Goal: Check status: Check status

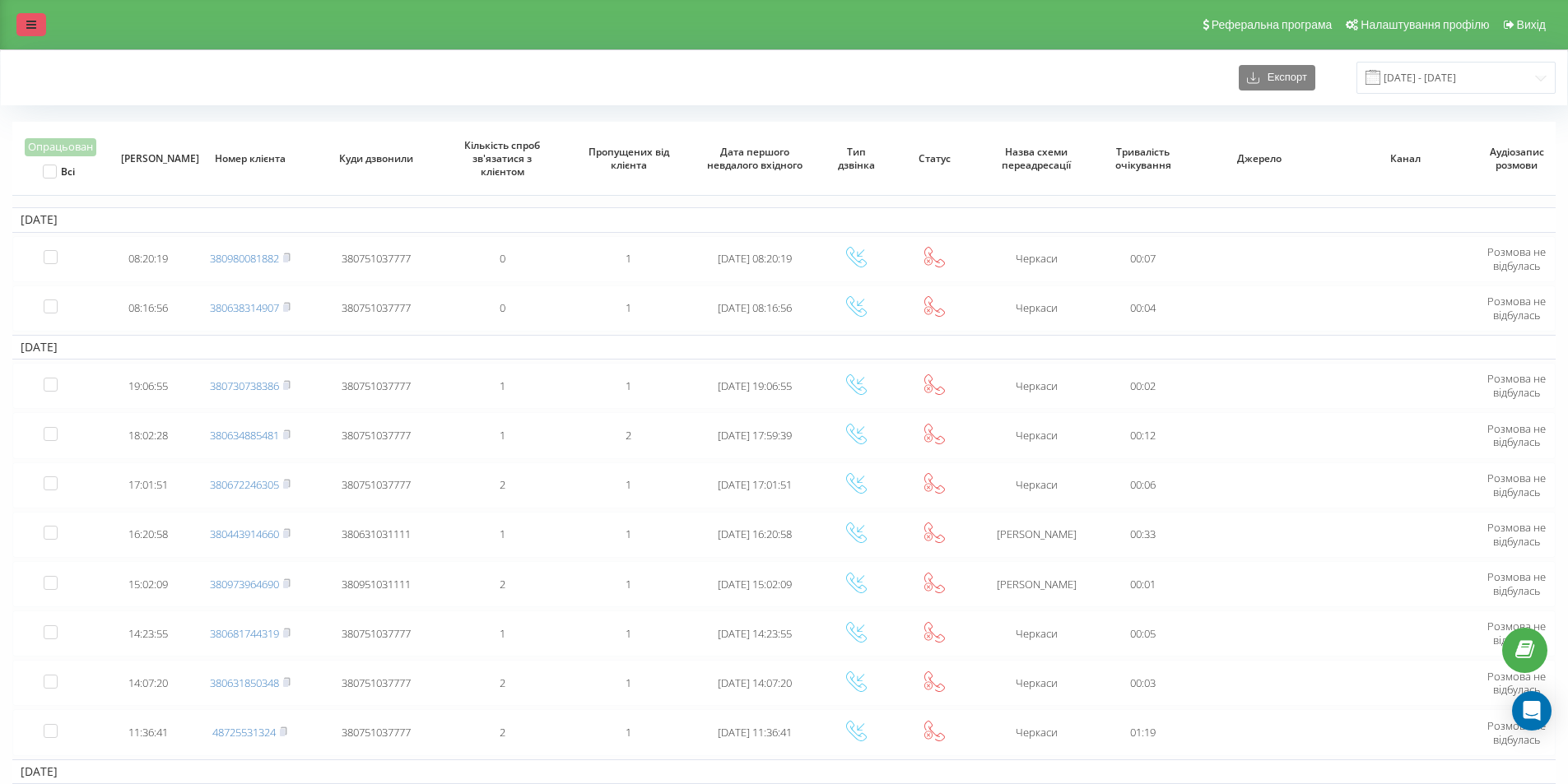
click at [40, 22] on link at bounding box center [31, 24] width 29 height 23
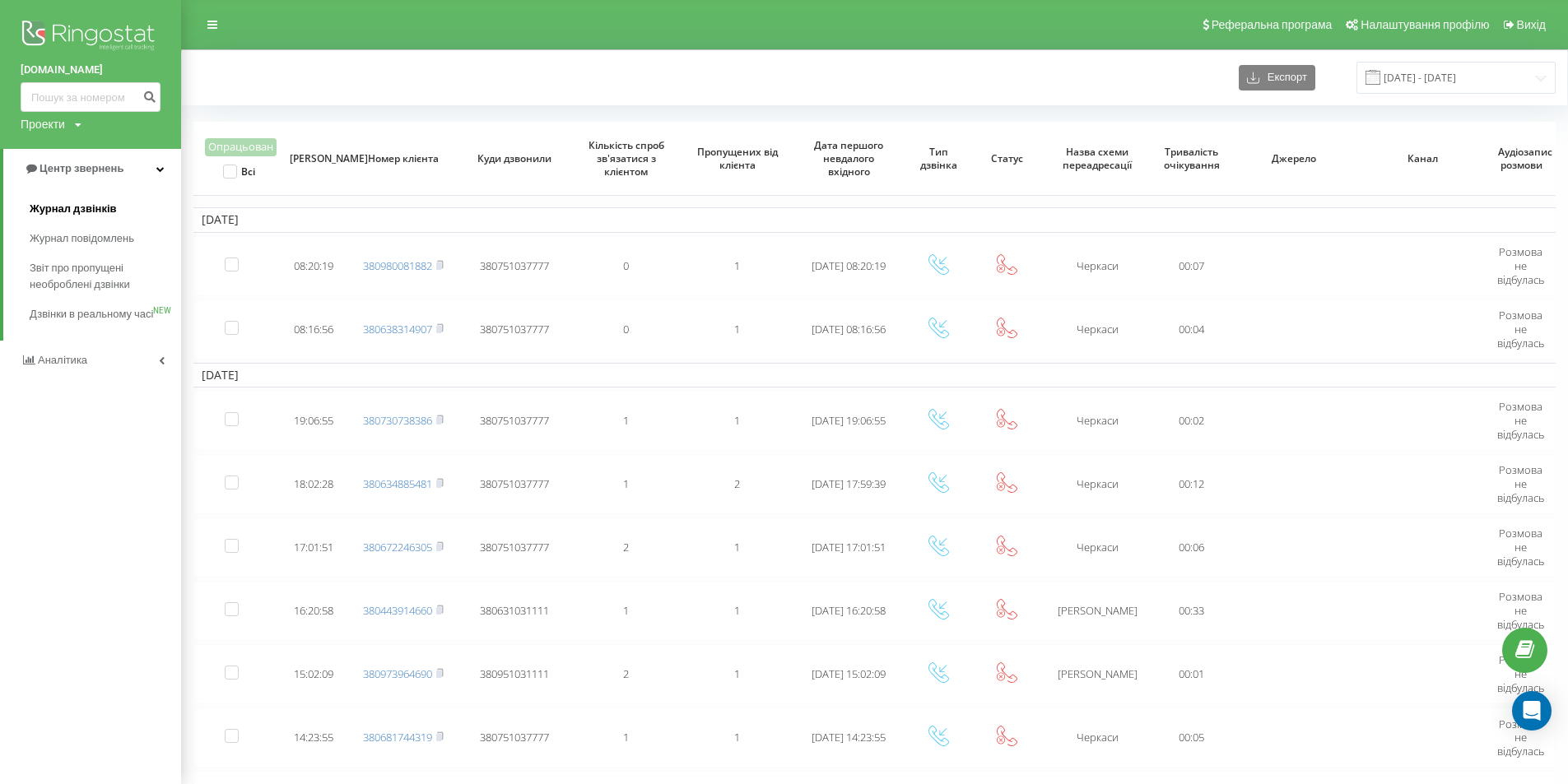
click at [87, 205] on span "Журнал дзвінків" at bounding box center [72, 208] width 87 height 16
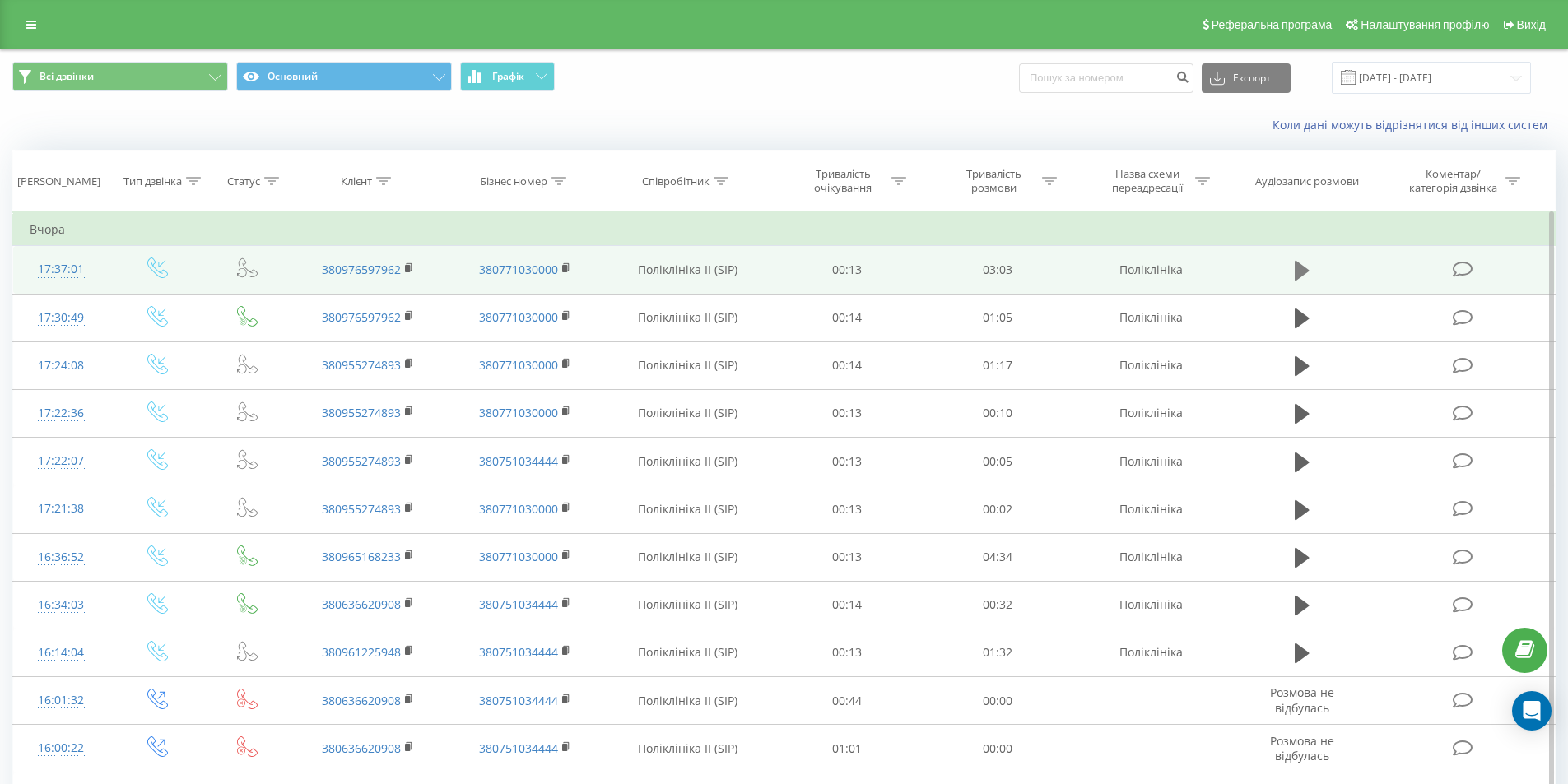
click at [1296, 267] on icon at bounding box center [1301, 270] width 15 height 20
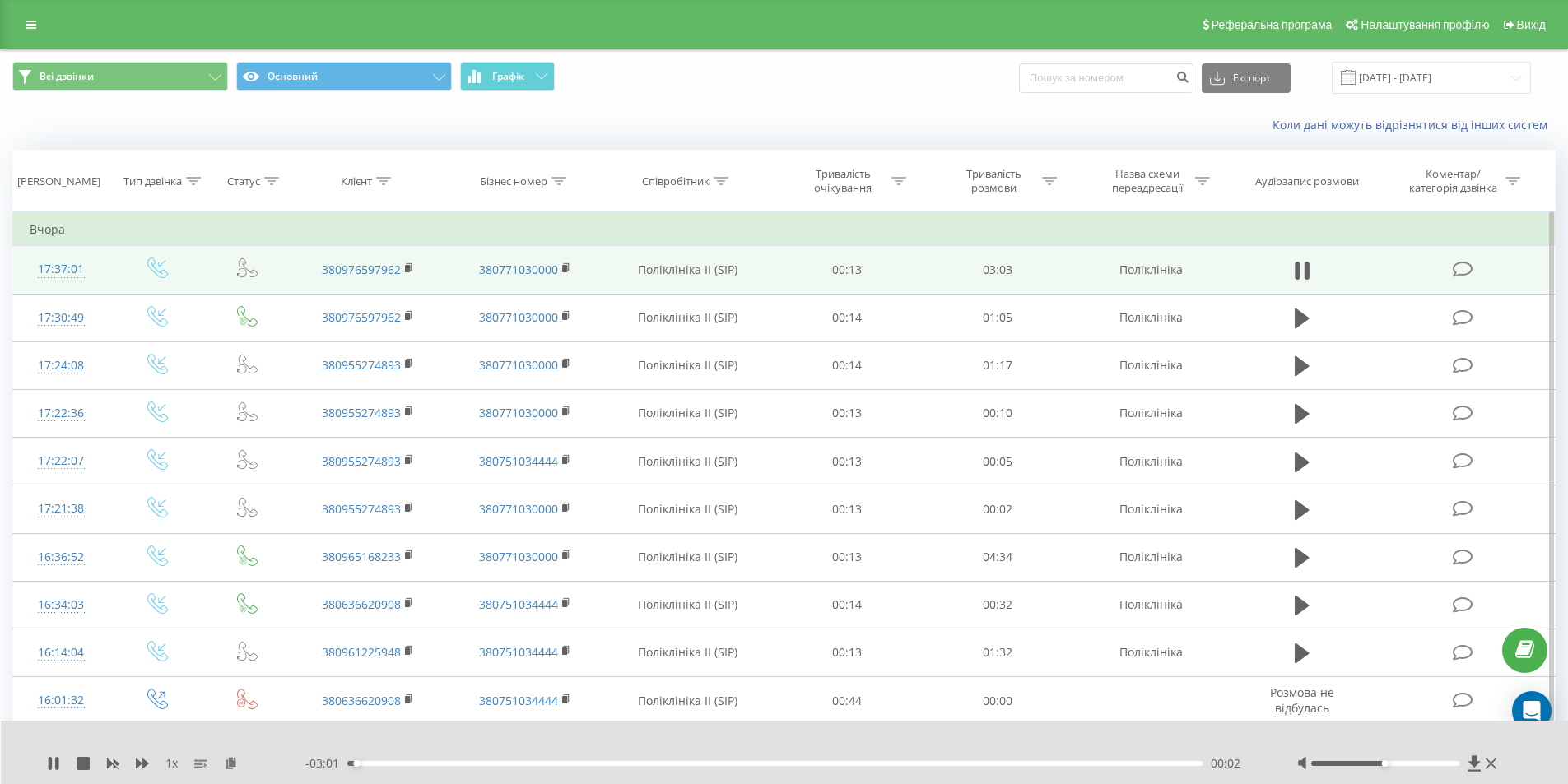
drag, startPoint x: 1398, startPoint y: 758, endPoint x: 1419, endPoint y: 761, distance: 21.2
click at [1419, 761] on div at bounding box center [1398, 762] width 204 height 16
drag, startPoint x: 1388, startPoint y: 766, endPoint x: 1410, endPoint y: 759, distance: 23.1
click at [1410, 759] on div at bounding box center [1398, 762] width 204 height 16
drag, startPoint x: 1385, startPoint y: 765, endPoint x: 1408, endPoint y: 762, distance: 23.2
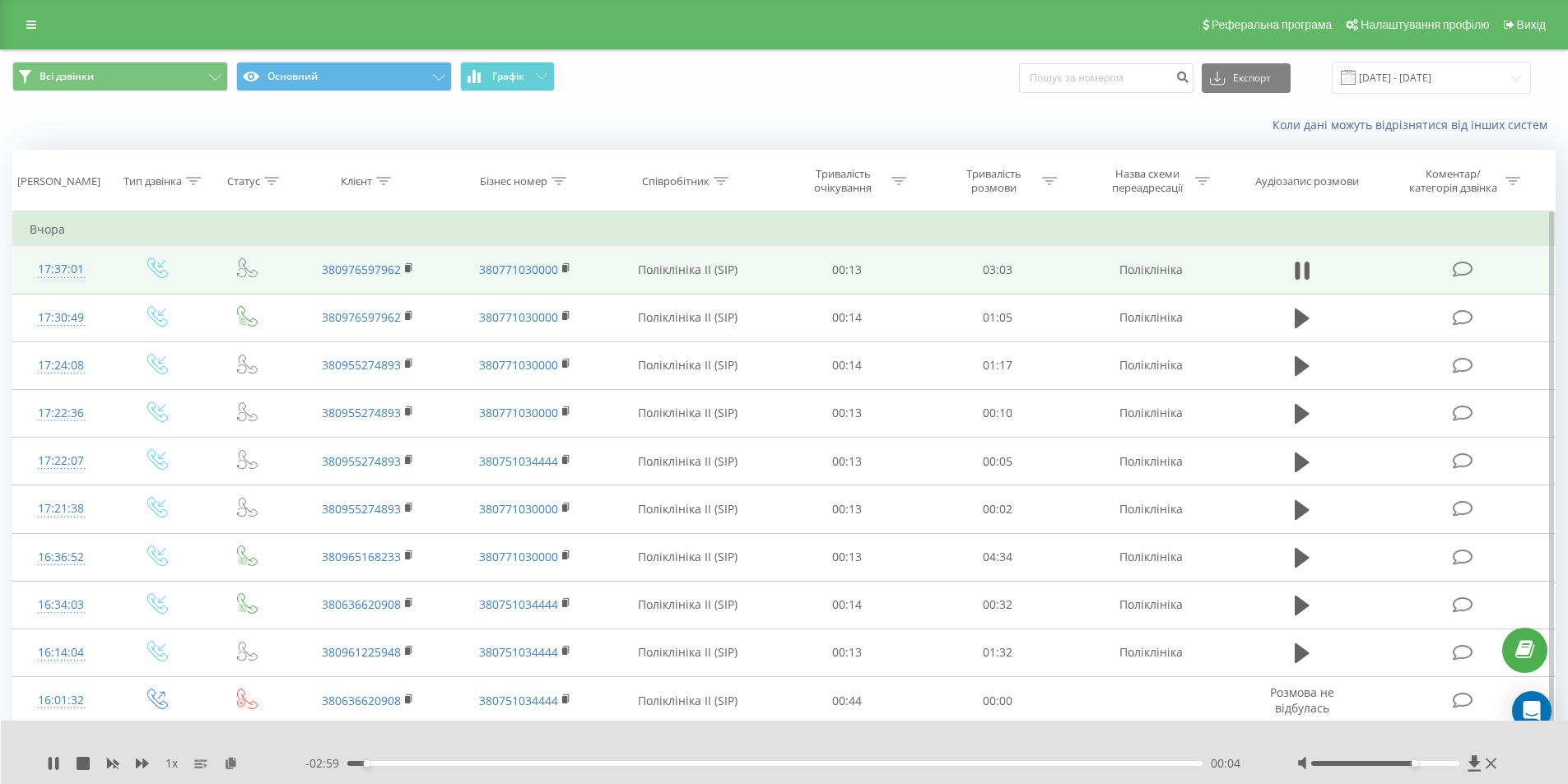
click at [1408, 762] on div at bounding box center [1385, 763] width 148 height 5
click at [1421, 762] on div at bounding box center [1385, 763] width 148 height 5
click at [1380, 762] on div at bounding box center [1385, 763] width 148 height 5
click at [1360, 759] on div at bounding box center [1398, 762] width 204 height 16
click at [1360, 765] on div at bounding box center [1385, 763] width 148 height 5
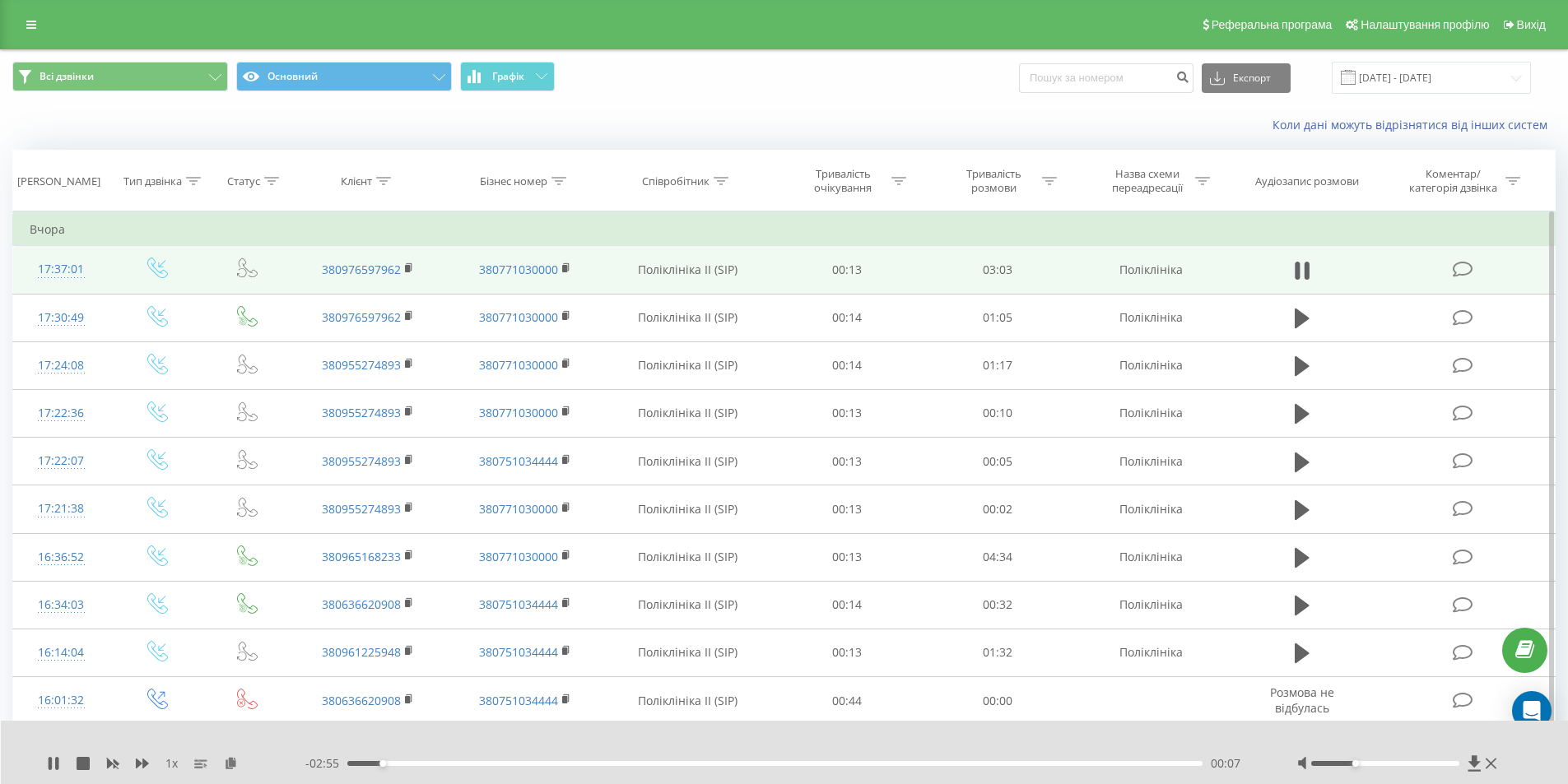
click at [1341, 766] on div at bounding box center [1398, 762] width 204 height 16
click at [1338, 764] on div at bounding box center [1385, 763] width 148 height 5
click at [173, 763] on span "1 x" at bounding box center [171, 762] width 12 height 16
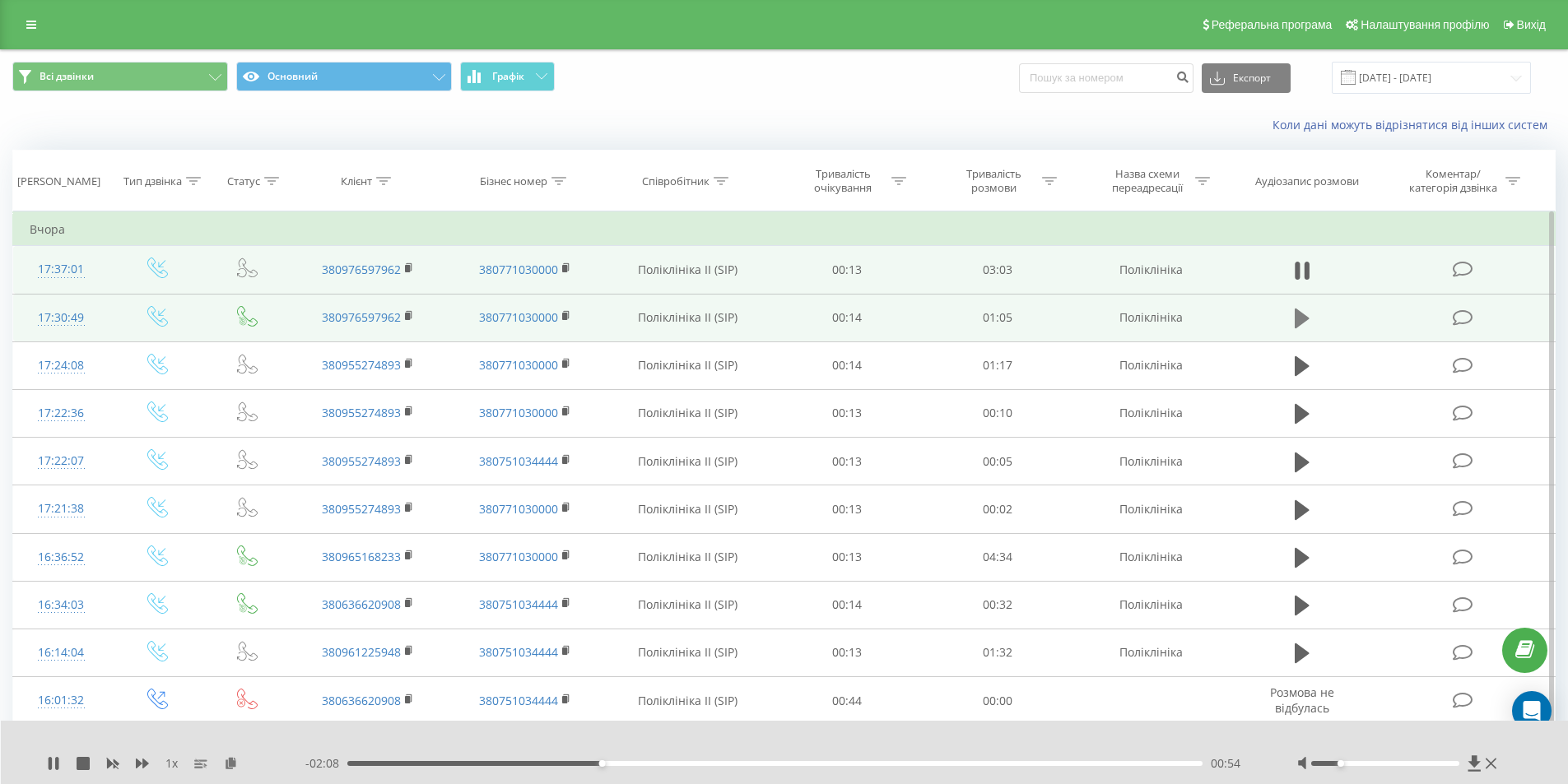
click at [1311, 317] on button at bounding box center [1302, 318] width 25 height 25
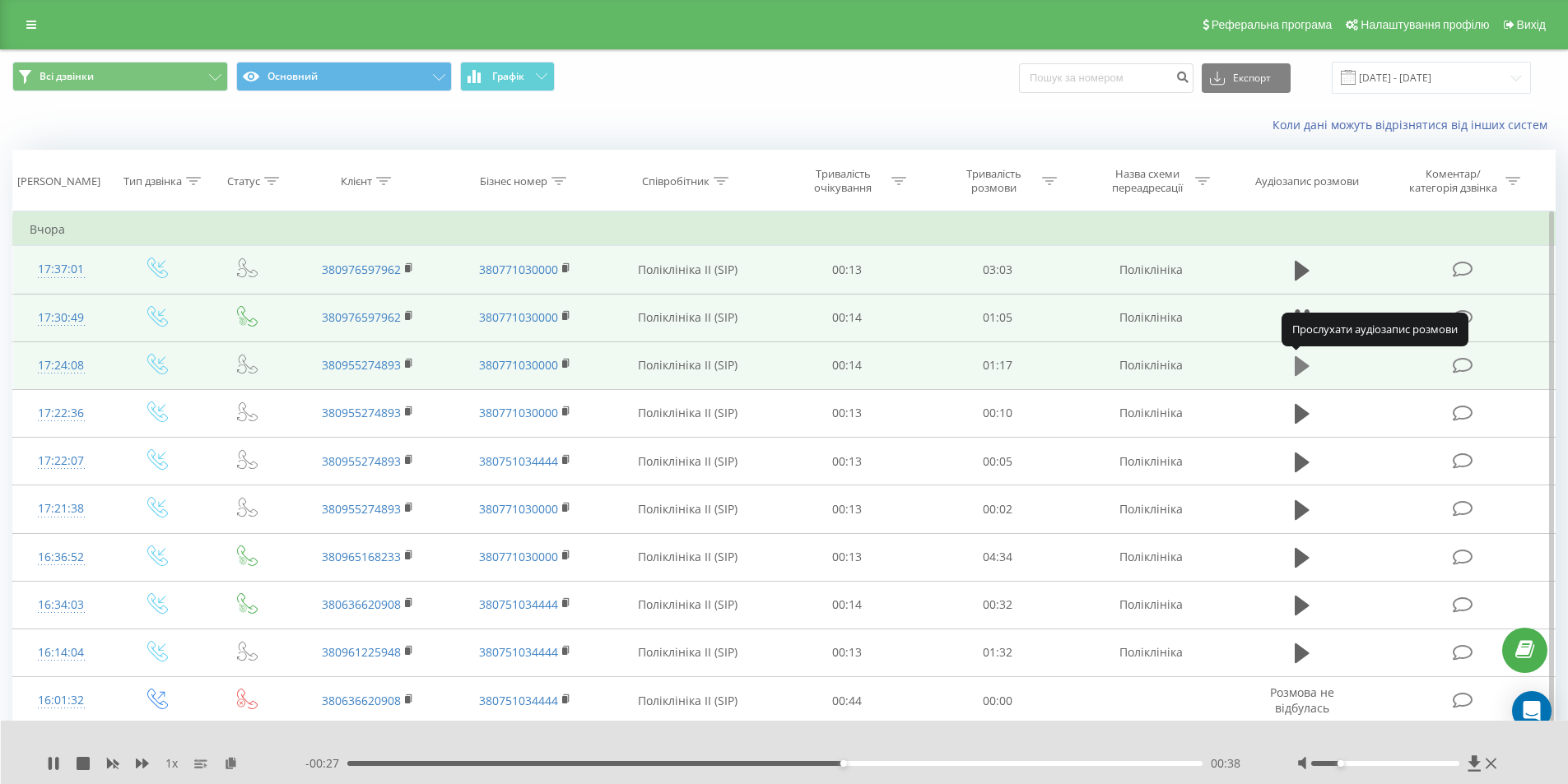
click at [1309, 362] on button at bounding box center [1302, 366] width 25 height 25
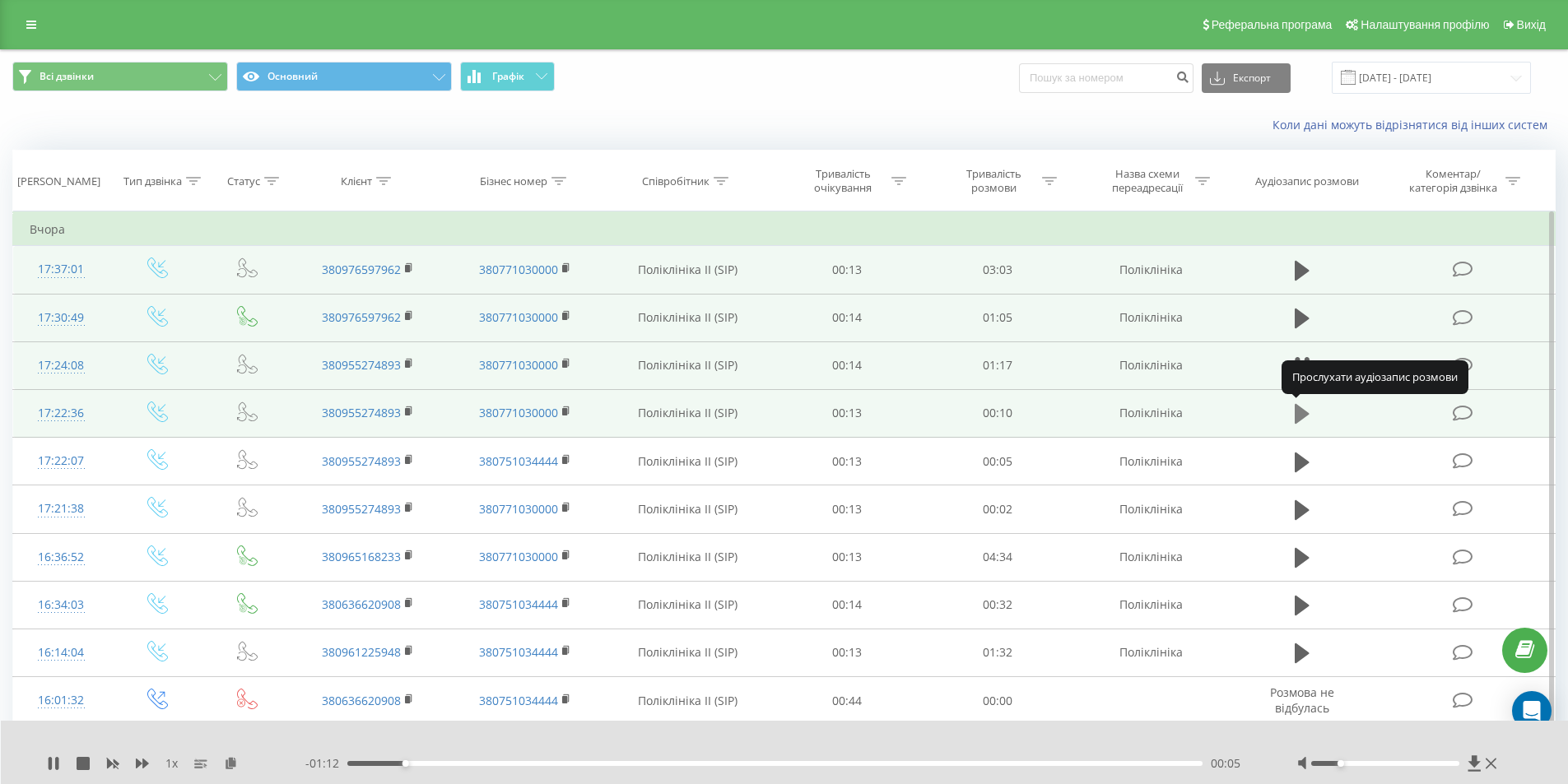
click at [1299, 417] on icon at bounding box center [1301, 413] width 15 height 20
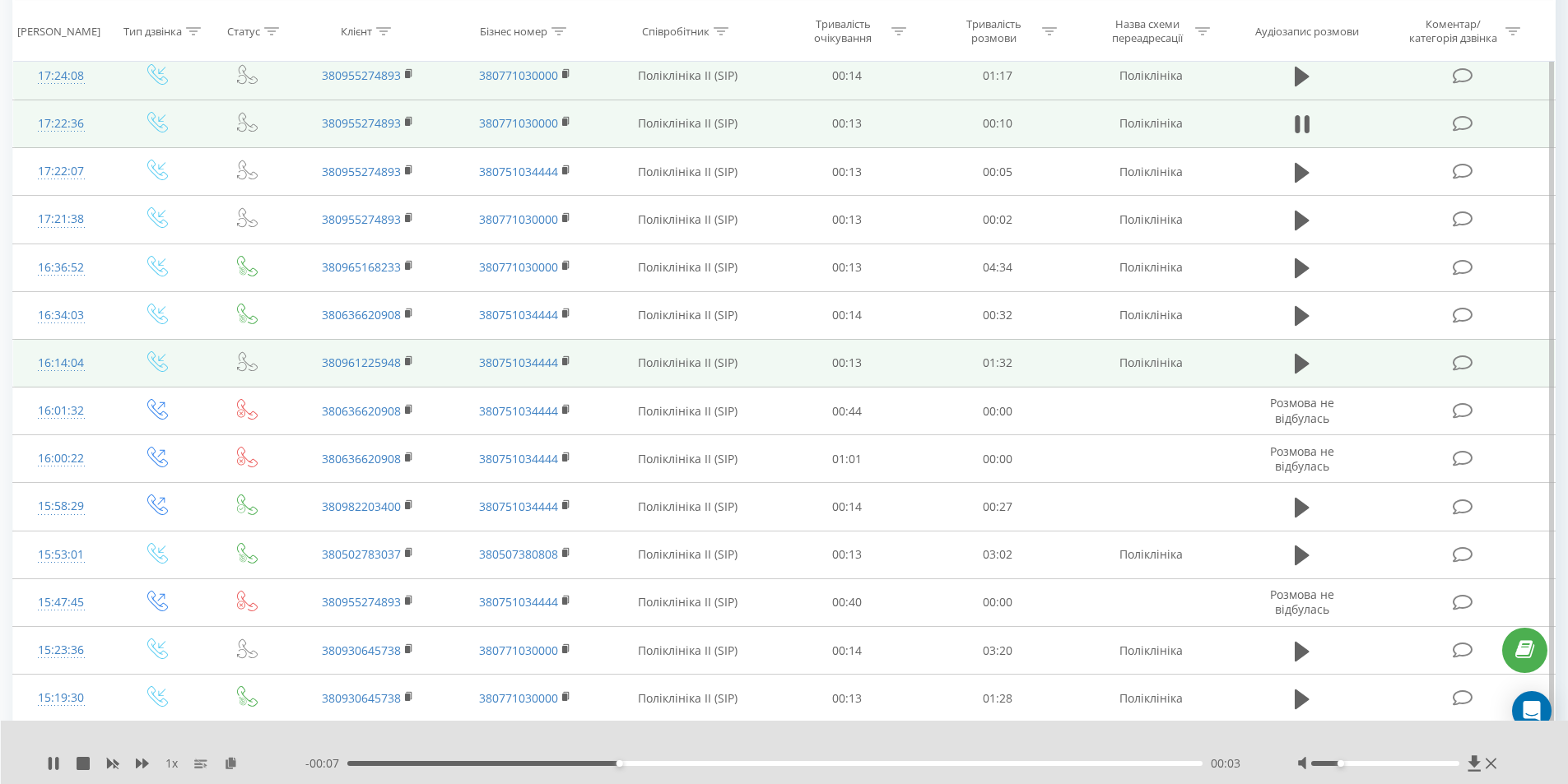
scroll to position [329, 0]
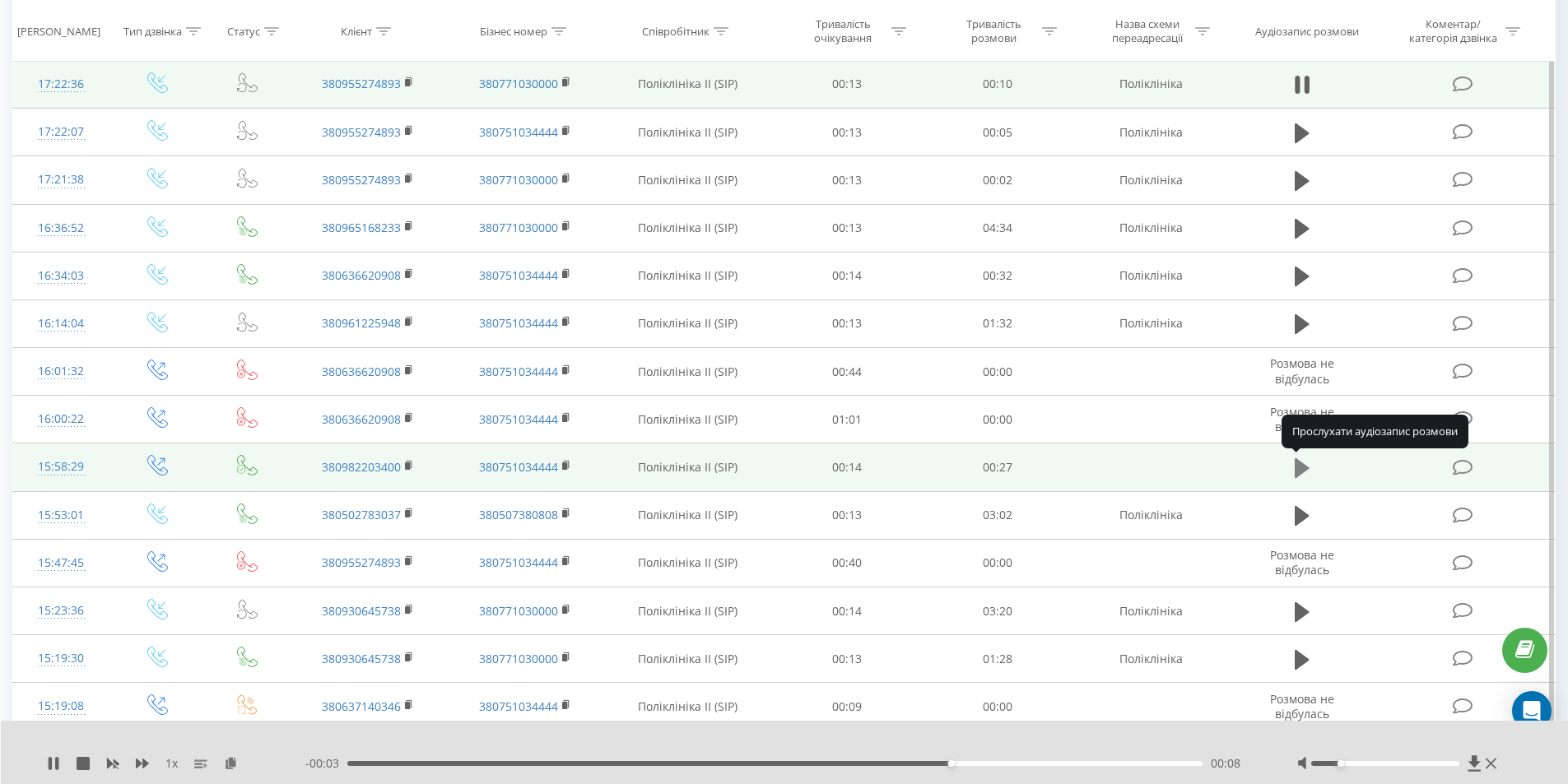
click at [1298, 468] on icon at bounding box center [1301, 467] width 15 height 20
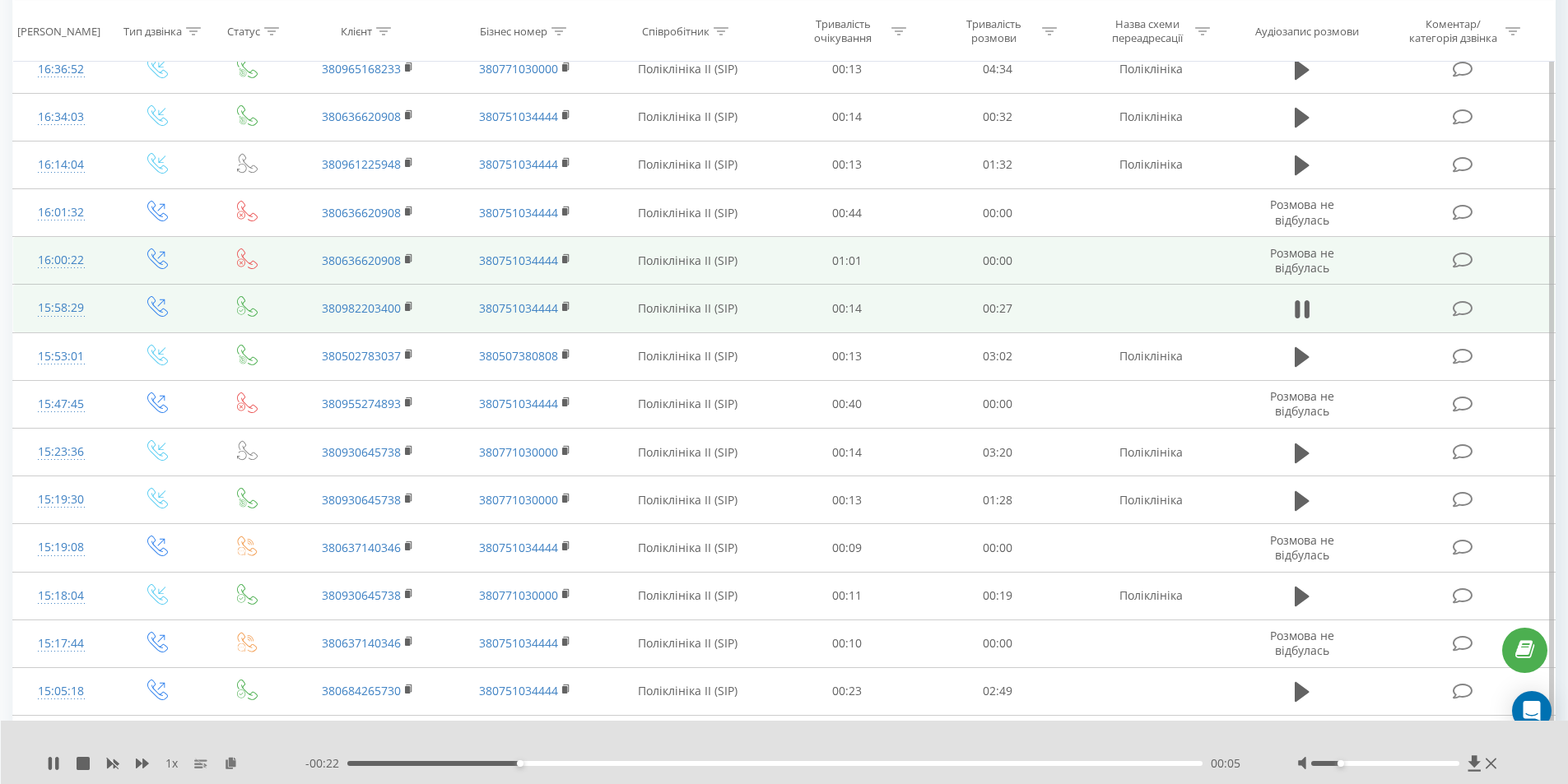
scroll to position [493, 0]
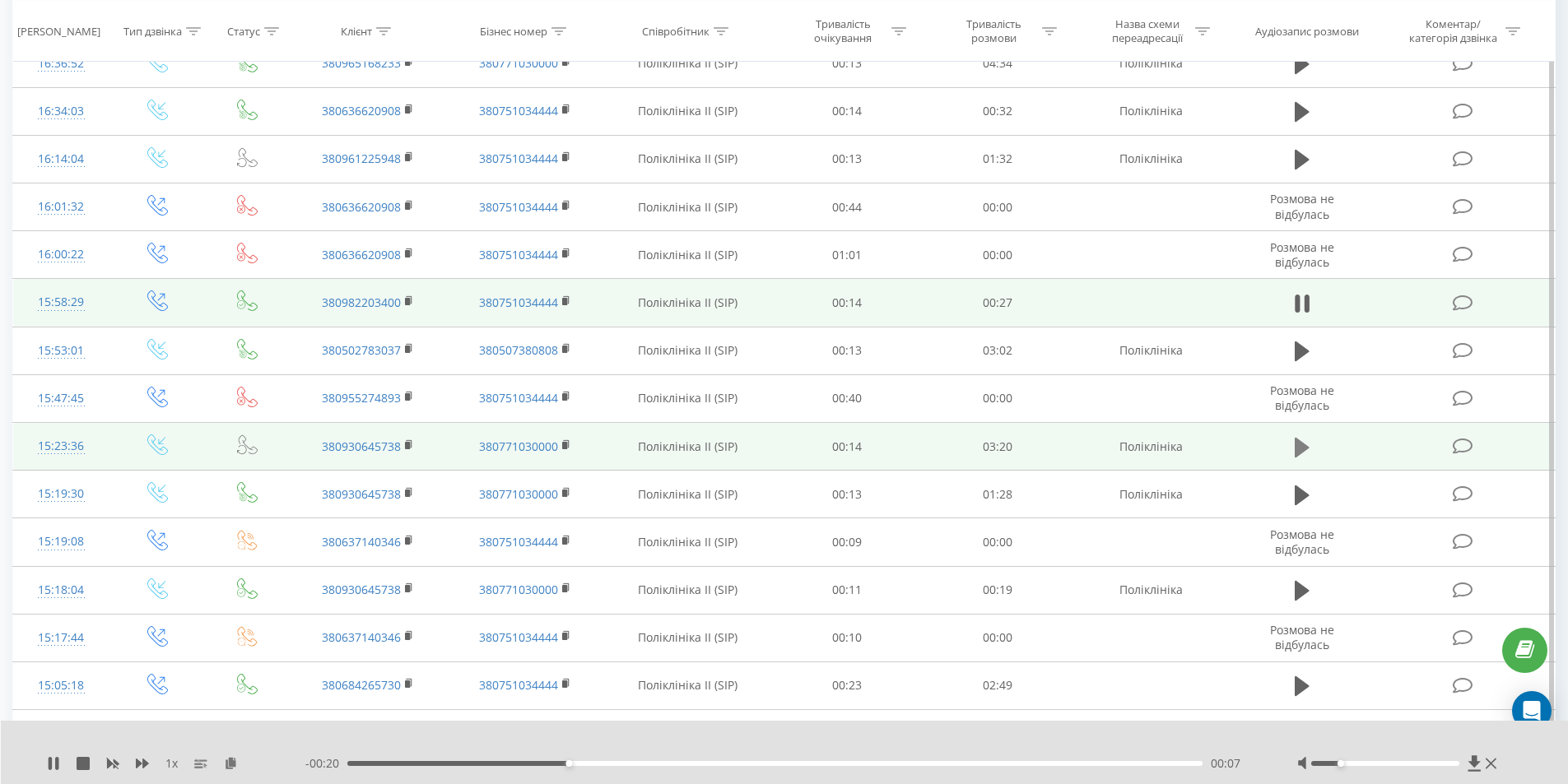
click at [1303, 447] on icon at bounding box center [1301, 446] width 15 height 20
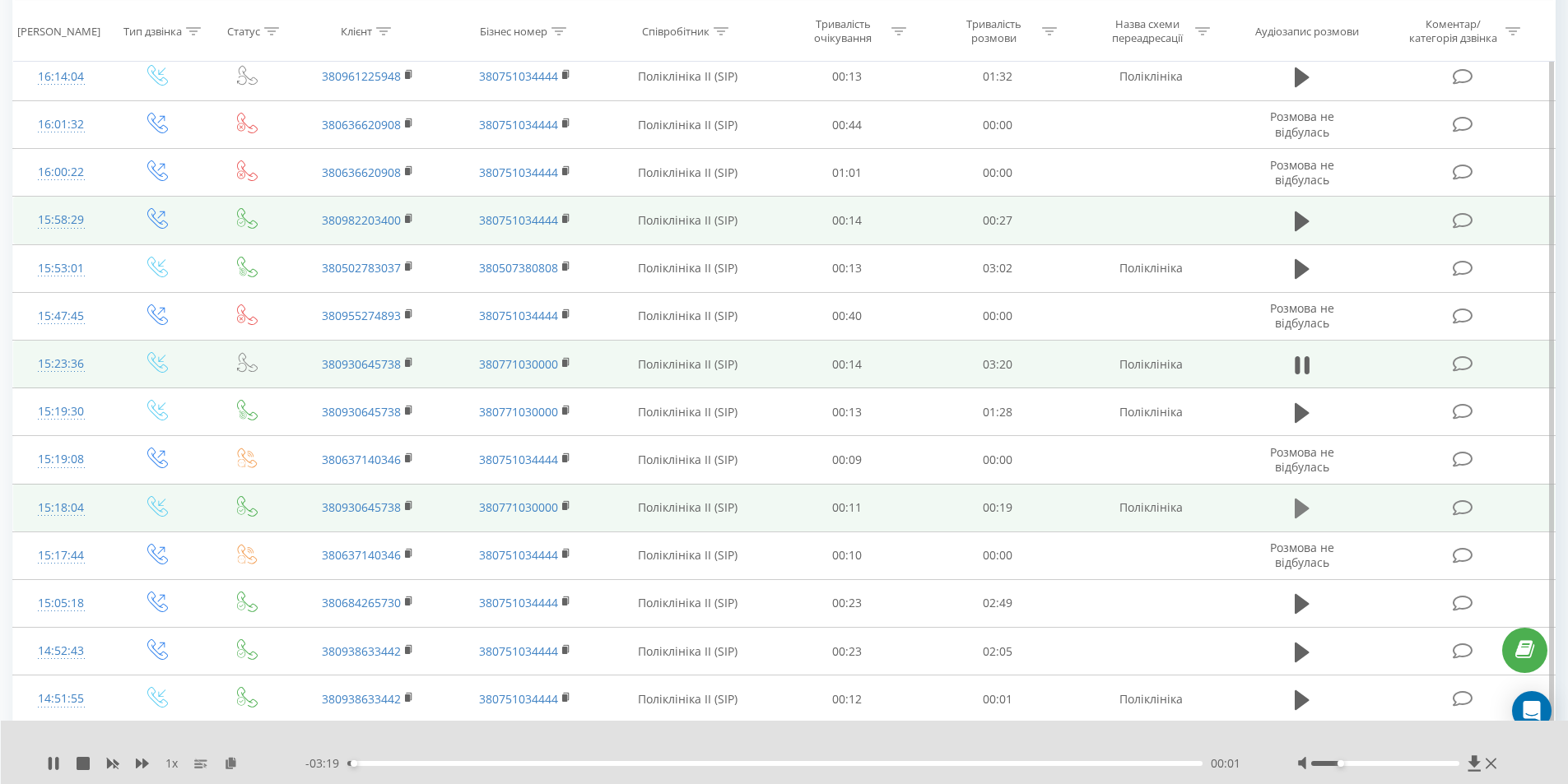
scroll to position [658, 0]
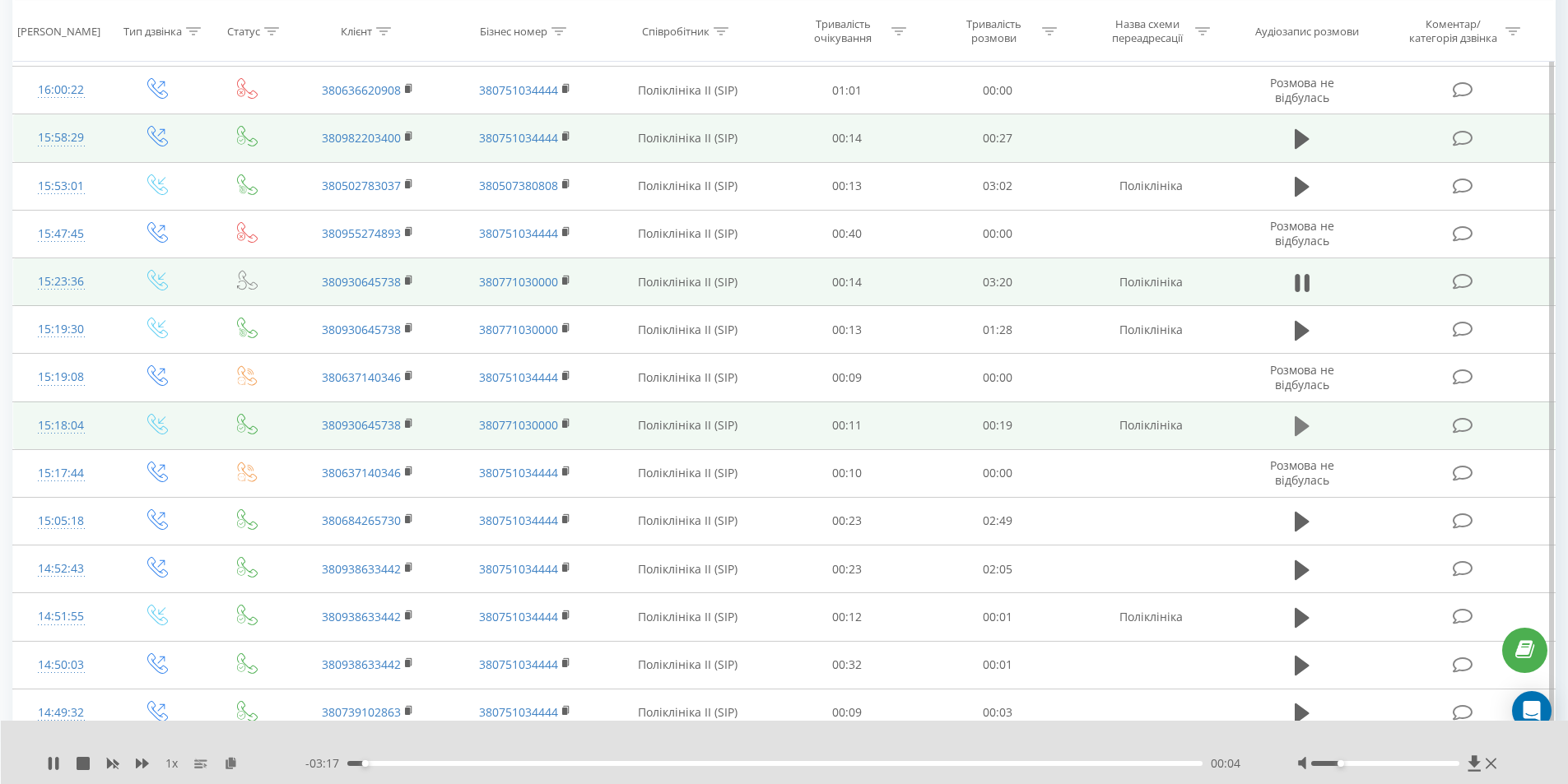
click at [1298, 429] on icon at bounding box center [1301, 426] width 15 height 20
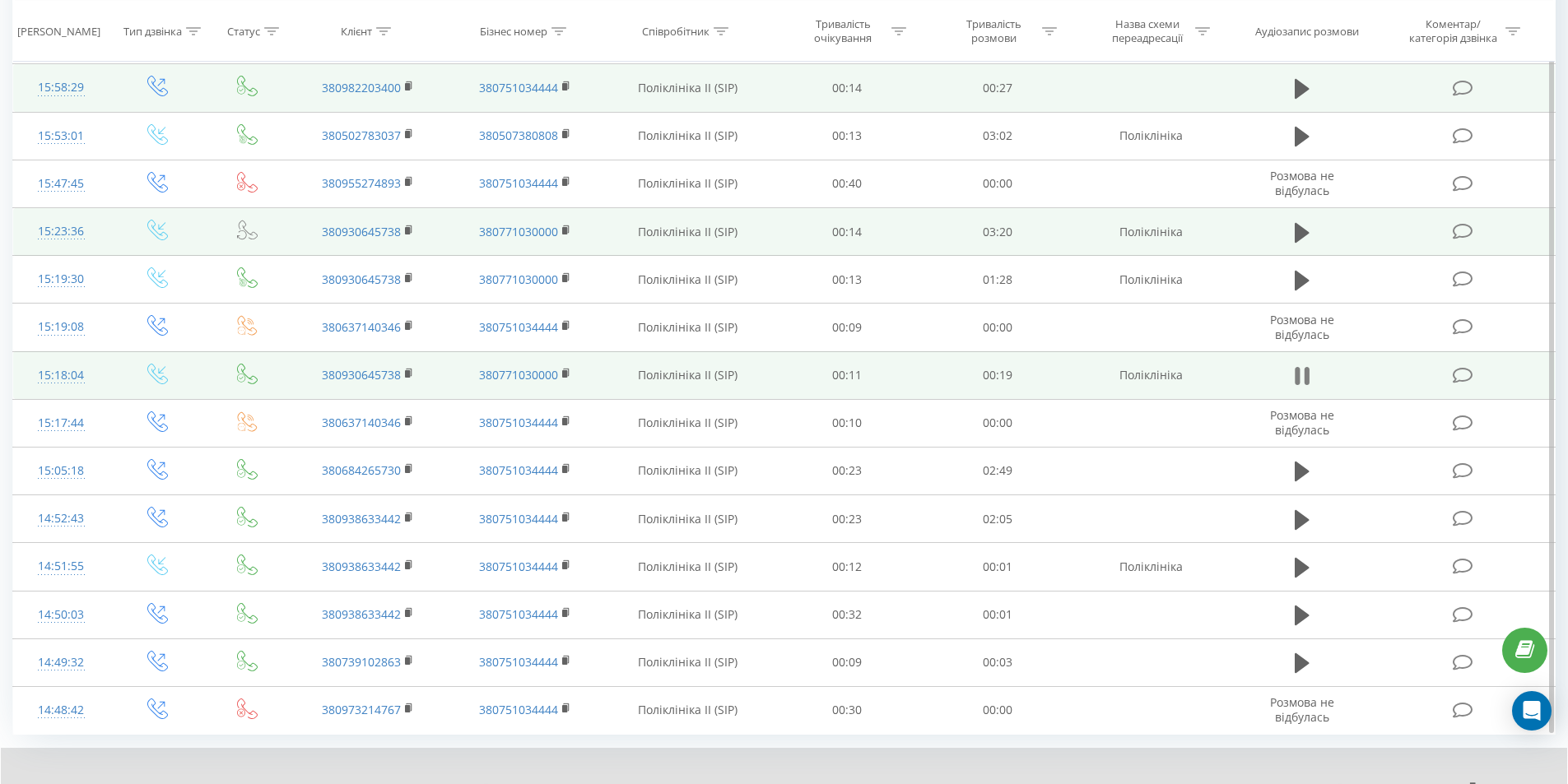
scroll to position [720, 0]
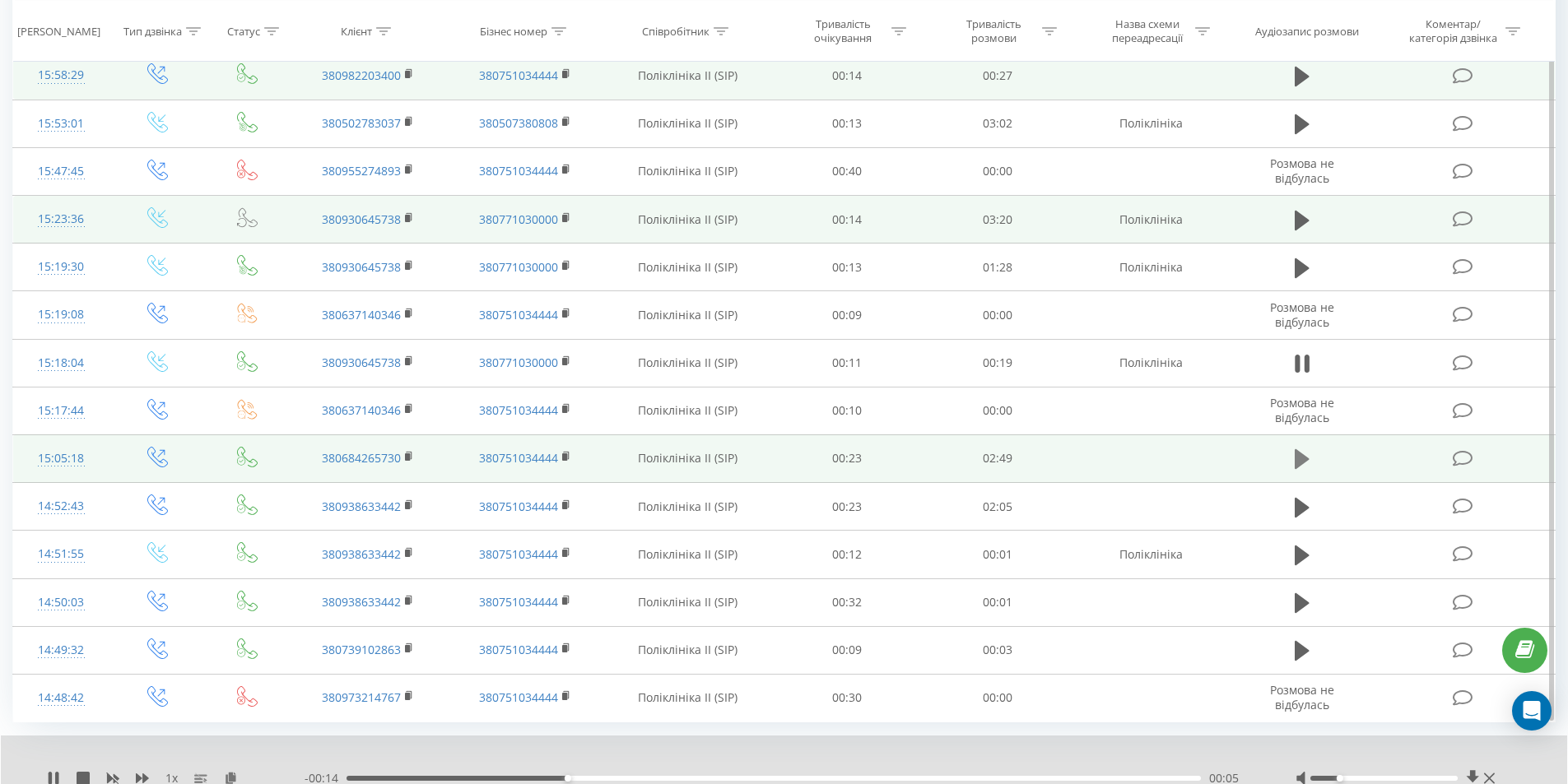
click at [1304, 459] on icon at bounding box center [1301, 459] width 15 height 20
click at [1329, 775] on div at bounding box center [1383, 778] width 147 height 5
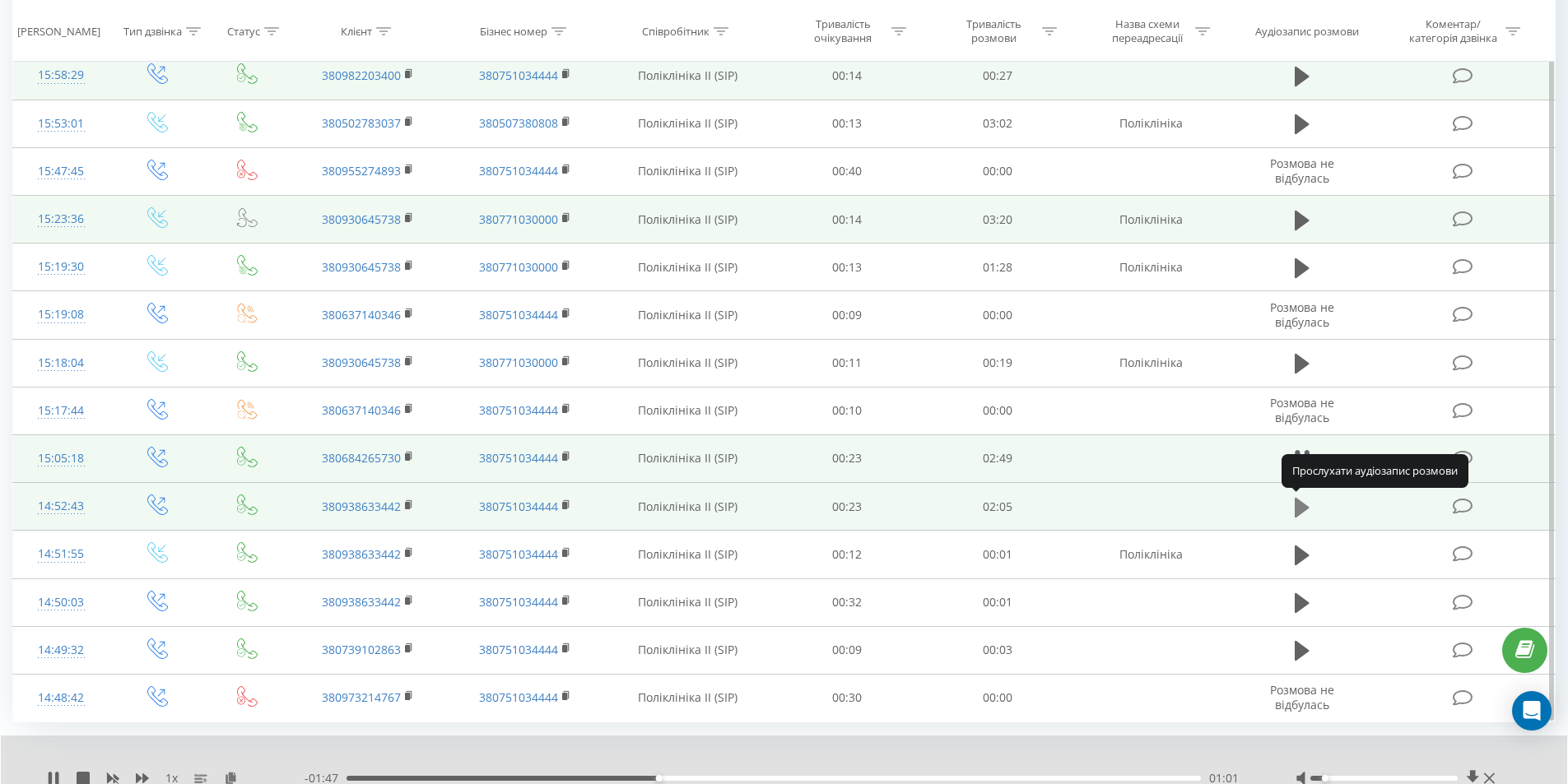
click at [1308, 509] on icon at bounding box center [1301, 507] width 15 height 23
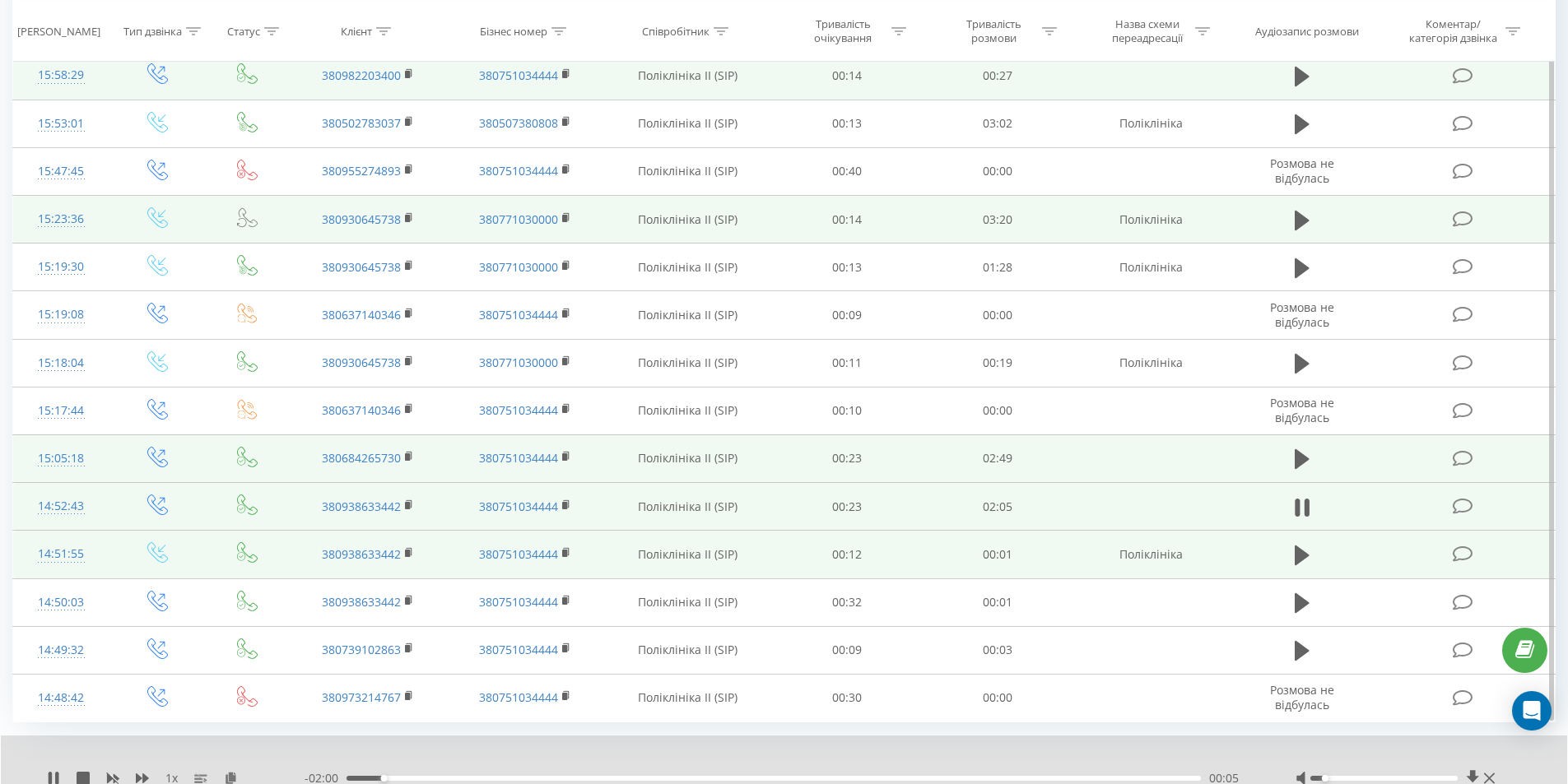
scroll to position [784, 0]
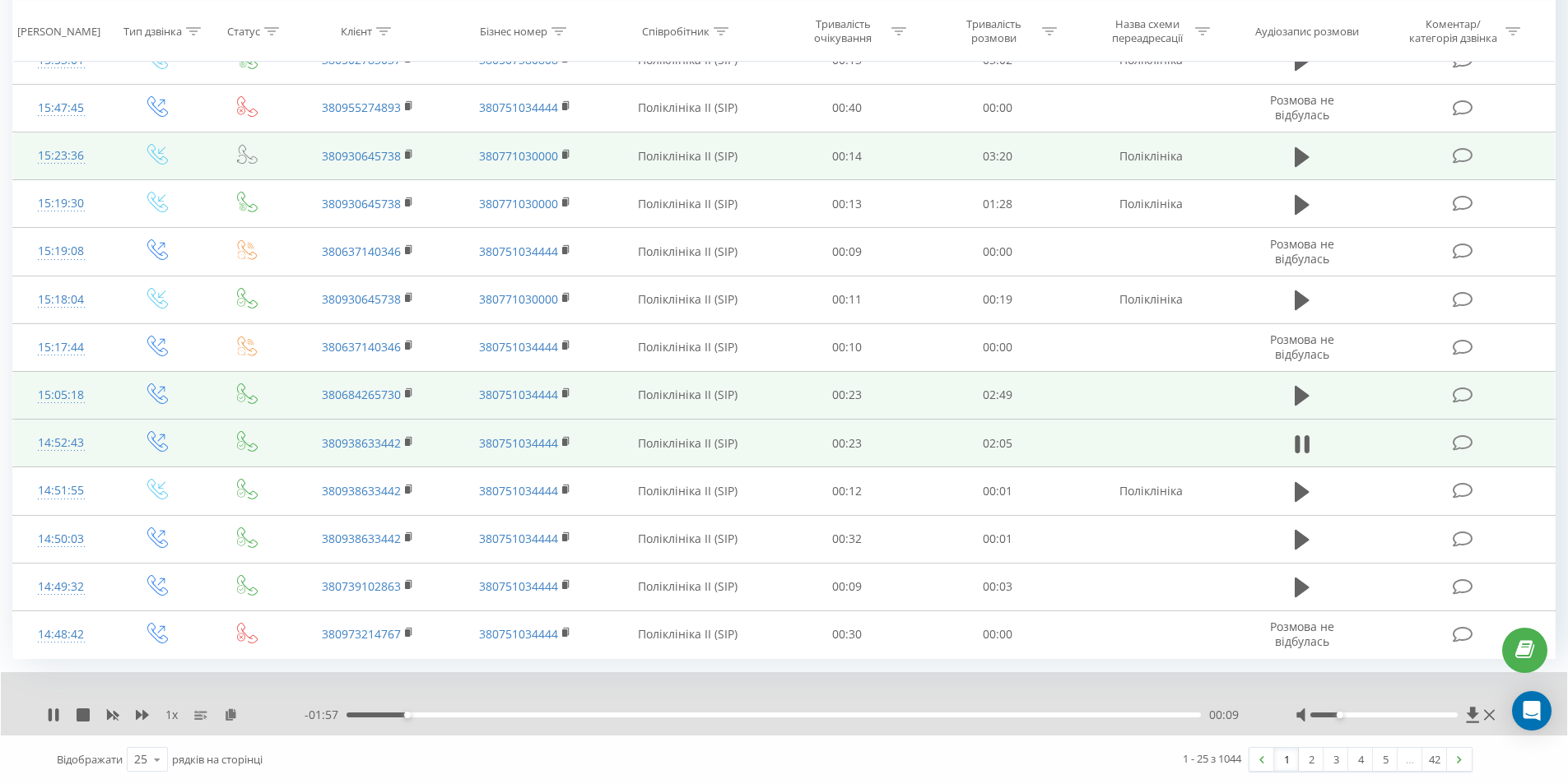
click at [1345, 714] on div at bounding box center [1383, 715] width 147 height 5
click at [1361, 713] on div at bounding box center [1383, 715] width 147 height 5
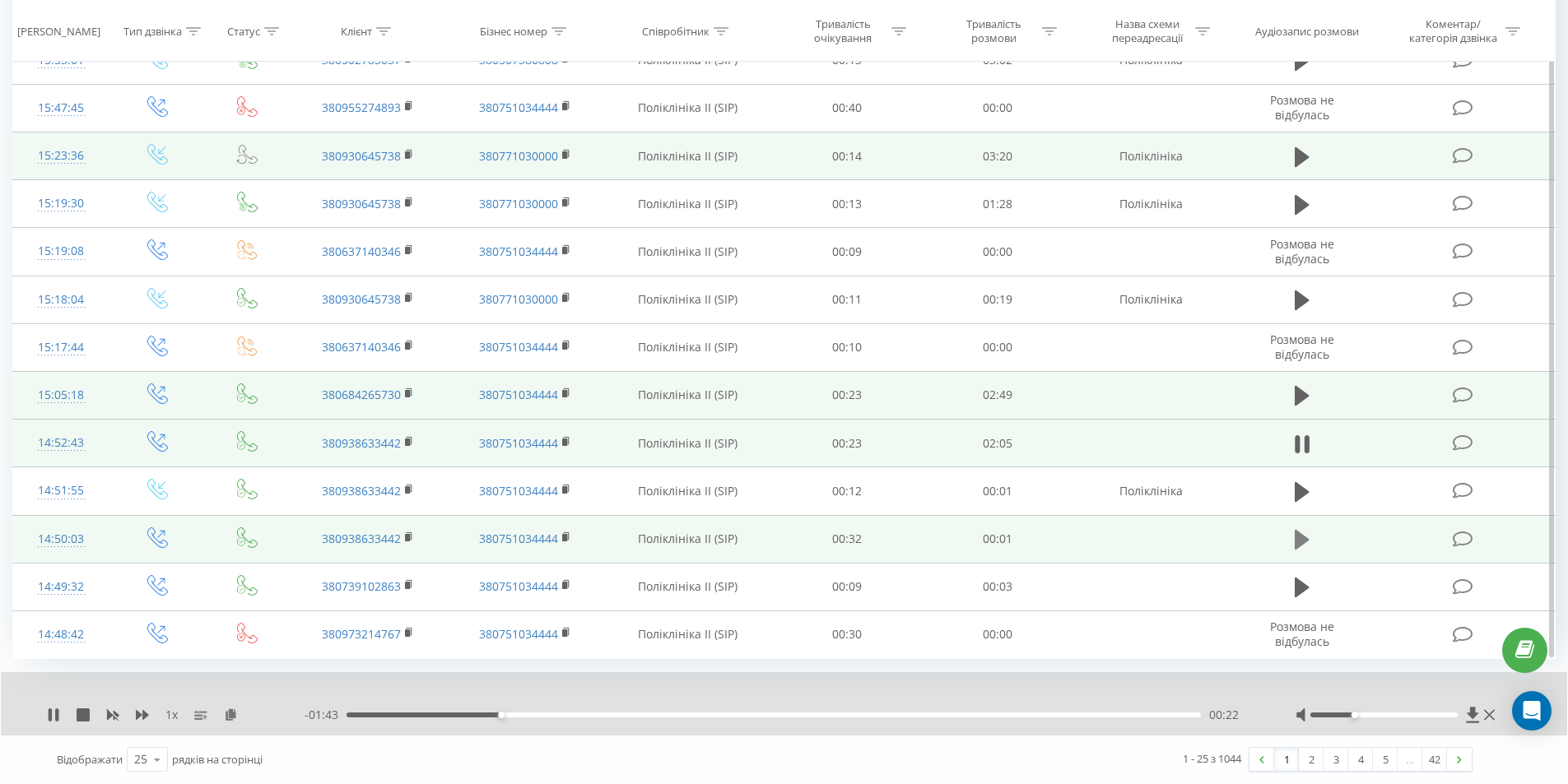
click at [1304, 547] on icon at bounding box center [1301, 540] width 15 height 23
